Goal: Task Accomplishment & Management: Manage account settings

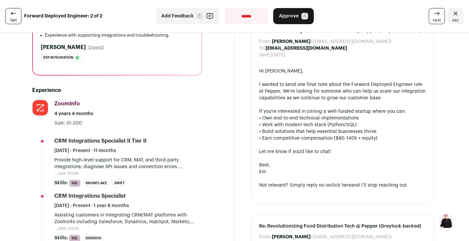
scroll to position [130, 0]
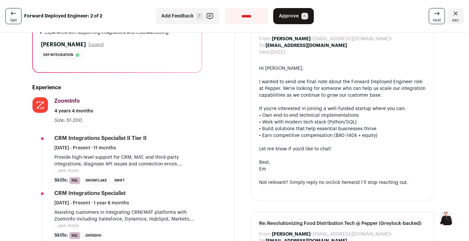
click at [71, 169] on button "...see more" at bounding box center [66, 170] width 24 height 7
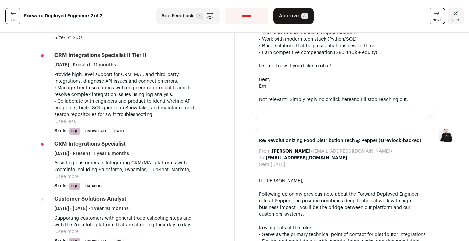
scroll to position [214, 0]
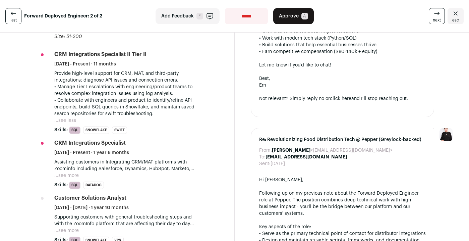
click at [70, 176] on button "...see more" at bounding box center [66, 175] width 24 height 7
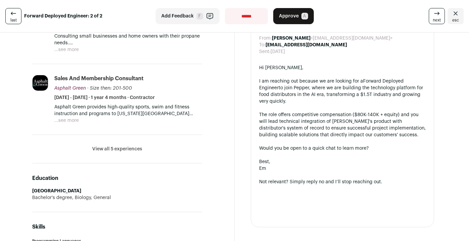
scroll to position [549, 0]
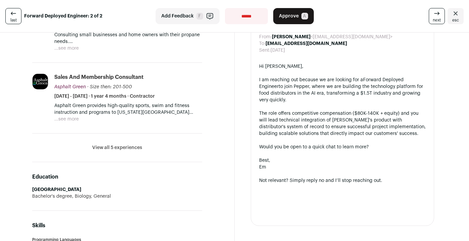
click at [126, 149] on button "View all 5 experiences" at bounding box center [117, 147] width 50 height 7
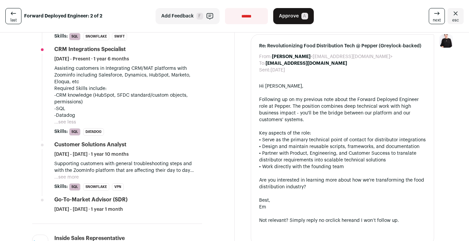
scroll to position [0, 0]
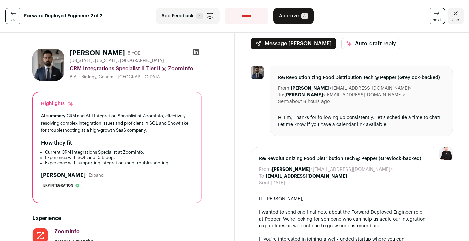
click at [197, 50] on icon at bounding box center [196, 52] width 6 height 6
click at [452, 11] on icon "Close" at bounding box center [456, 13] width 8 height 8
click at [437, 9] on icon at bounding box center [437, 13] width 8 height 8
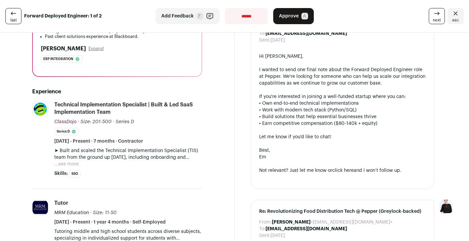
scroll to position [210, 0]
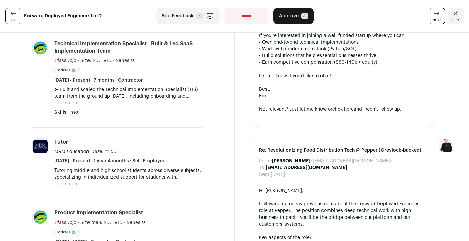
click at [69, 101] on button "...see more" at bounding box center [66, 103] width 24 height 7
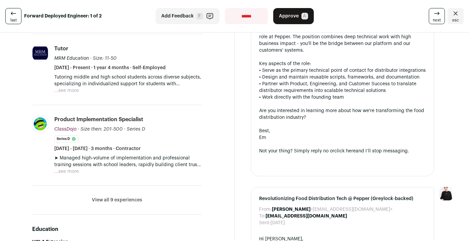
scroll to position [385, 0]
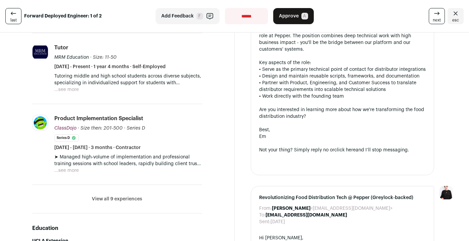
click at [136, 198] on button "View all 9 experiences" at bounding box center [117, 198] width 50 height 7
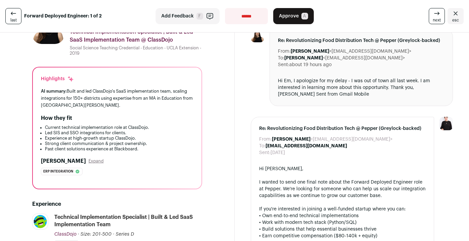
scroll to position [0, 0]
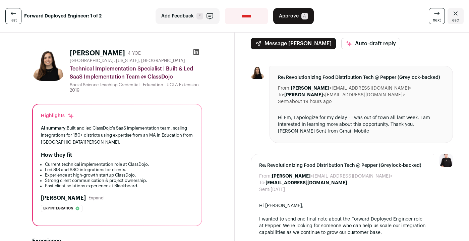
click at [196, 53] on icon at bounding box center [196, 52] width 6 height 6
click at [293, 15] on span "Approve" at bounding box center [289, 16] width 20 height 7
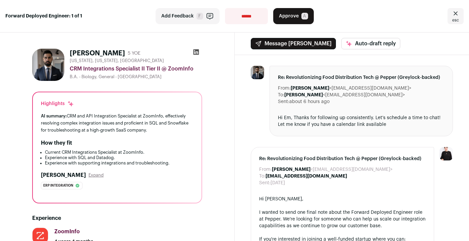
click at [245, 9] on select "**********" at bounding box center [246, 16] width 43 height 16
select select "**********"
click at [225, 8] on select "**********" at bounding box center [246, 16] width 43 height 16
